Goal: Task Accomplishment & Management: Use online tool/utility

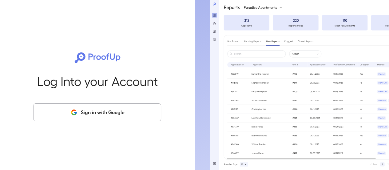
click at [108, 116] on button "Sign in with Google" at bounding box center [97, 112] width 128 height 18
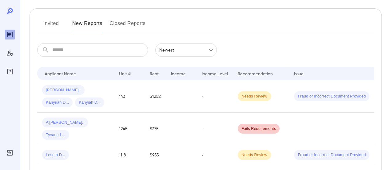
scroll to position [92, 0]
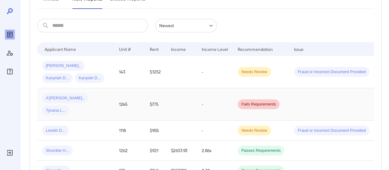
click at [69, 107] on span "Tyvana L..." at bounding box center [55, 110] width 27 height 6
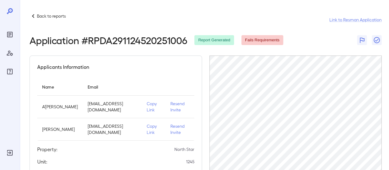
click at [147, 109] on p "Copy Link" at bounding box center [154, 106] width 14 height 12
click at [62, 19] on div "Back to reports" at bounding box center [48, 15] width 36 height 7
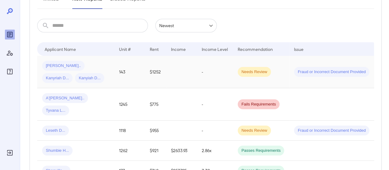
scroll to position [31, 0]
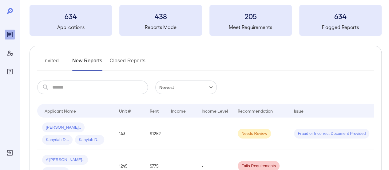
click at [56, 59] on button "Invited" at bounding box center [51, 63] width 28 height 15
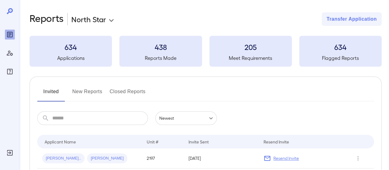
click at [89, 93] on button "New Reports" at bounding box center [87, 93] width 30 height 15
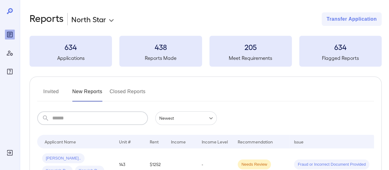
click at [80, 119] on input "text" at bounding box center [100, 118] width 96 height 14
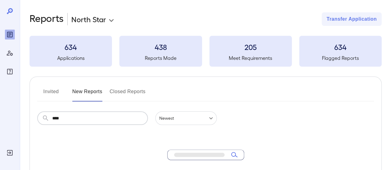
type input "****"
click at [52, 93] on button "Invited" at bounding box center [51, 93] width 28 height 15
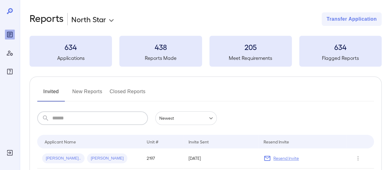
click at [68, 118] on input "text" at bounding box center [100, 118] width 96 height 14
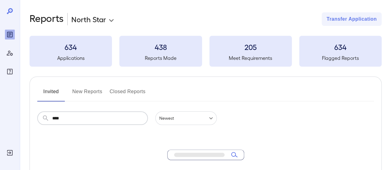
type input "****"
click at [86, 92] on button "New Reports" at bounding box center [87, 93] width 30 height 15
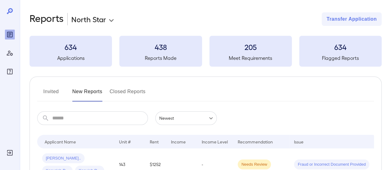
scroll to position [92, 0]
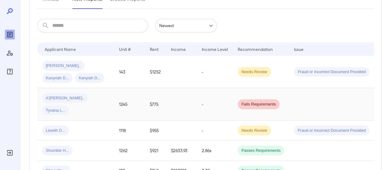
click at [69, 107] on span "Tyvana L..." at bounding box center [55, 110] width 27 height 6
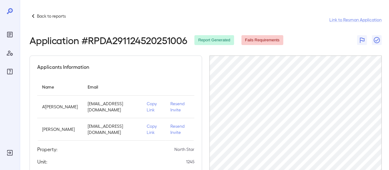
click at [147, 107] on p "Copy Link" at bounding box center [154, 106] width 14 height 12
click at [44, 20] on div "Back to reports Link to Resman Application" at bounding box center [206, 19] width 352 height 15
click at [52, 14] on p "Back to reports" at bounding box center [51, 16] width 29 height 6
